Goal: Task Accomplishment & Management: Manage account settings

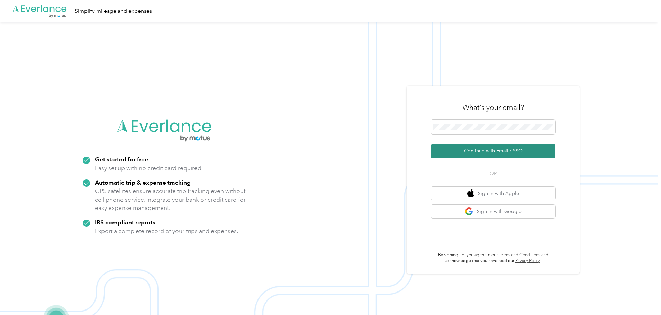
click at [491, 151] on button "Continue with Email / SSO" at bounding box center [493, 151] width 125 height 15
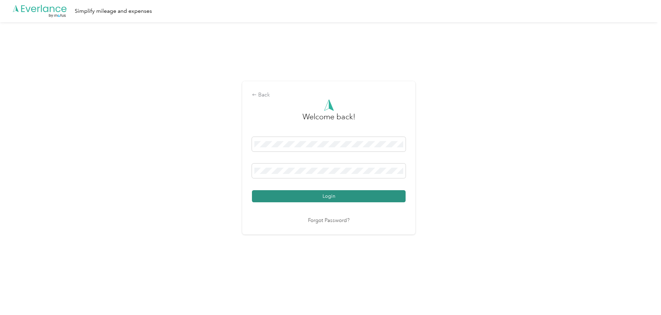
click at [335, 195] on button "Login" at bounding box center [329, 196] width 154 height 12
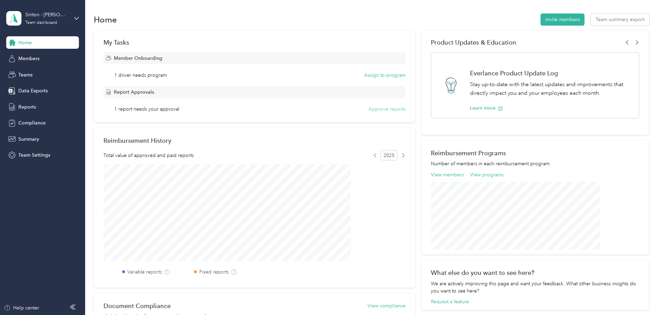
click at [384, 108] on button "Approve reports" at bounding box center [387, 109] width 37 height 7
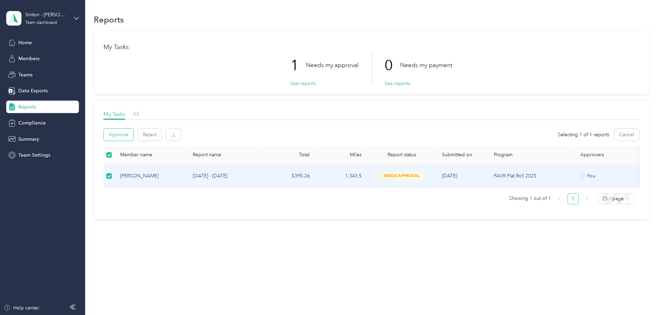
click at [133, 134] on button "Approve" at bounding box center [118, 135] width 29 height 12
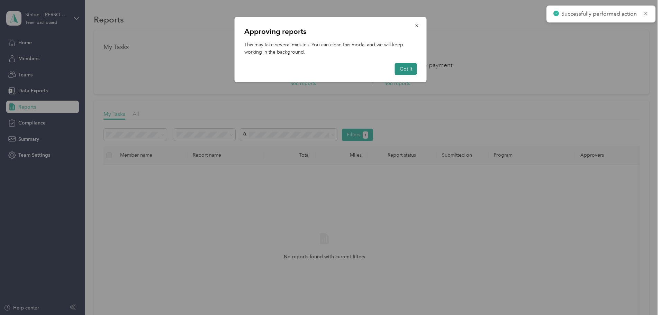
click at [406, 66] on button "Got it" at bounding box center [406, 69] width 22 height 12
